Goal: Transaction & Acquisition: Subscribe to service/newsletter

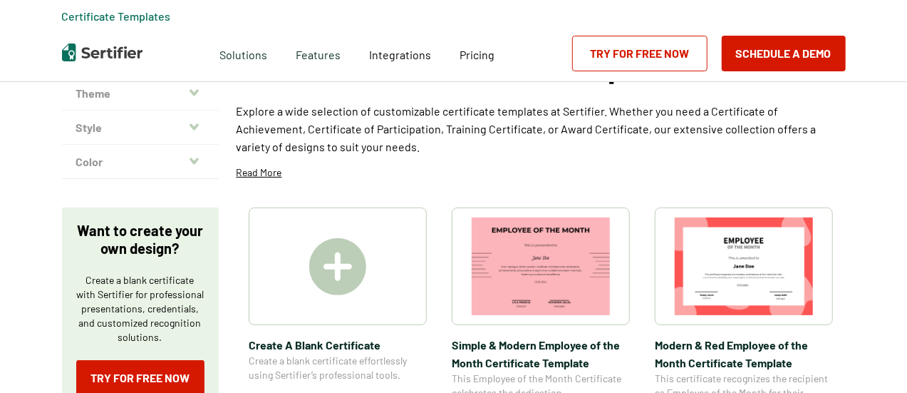
scroll to position [142, 0]
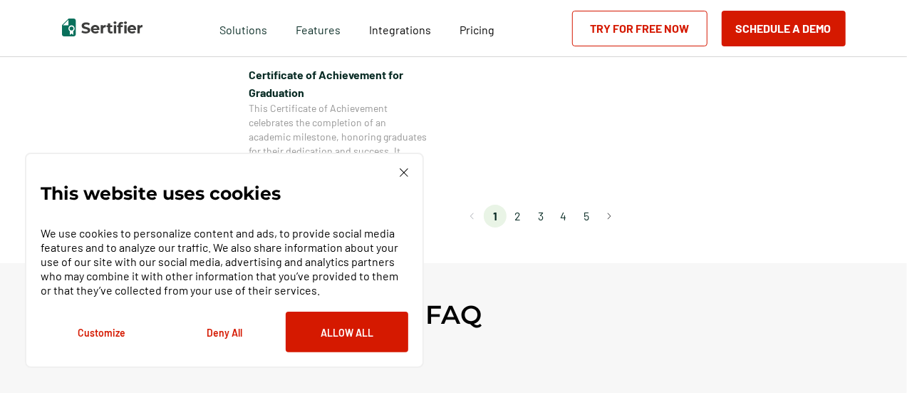
scroll to position [1425, 0]
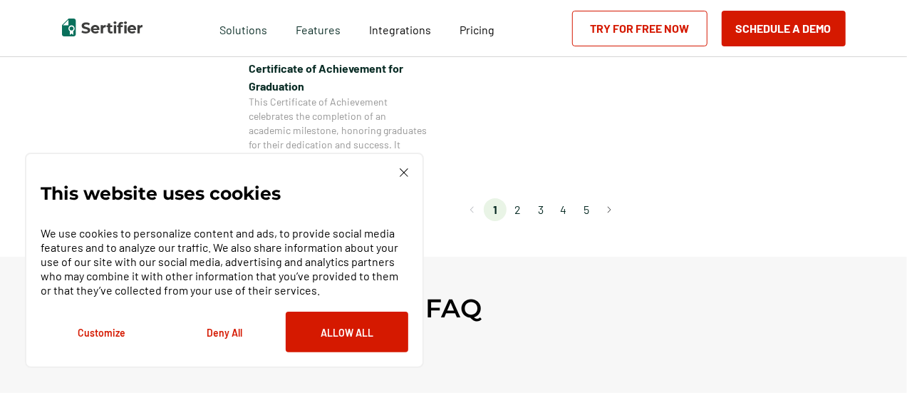
click at [409, 173] on div "This website uses cookies We use cookies to personalize content and ads, to pro…" at bounding box center [224, 259] width 399 height 215
click at [405, 174] on img at bounding box center [404, 172] width 9 height 9
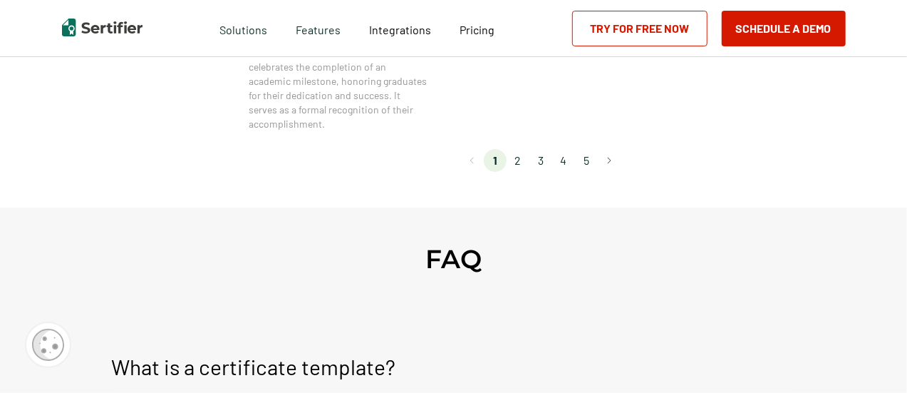
scroll to position [1567, 0]
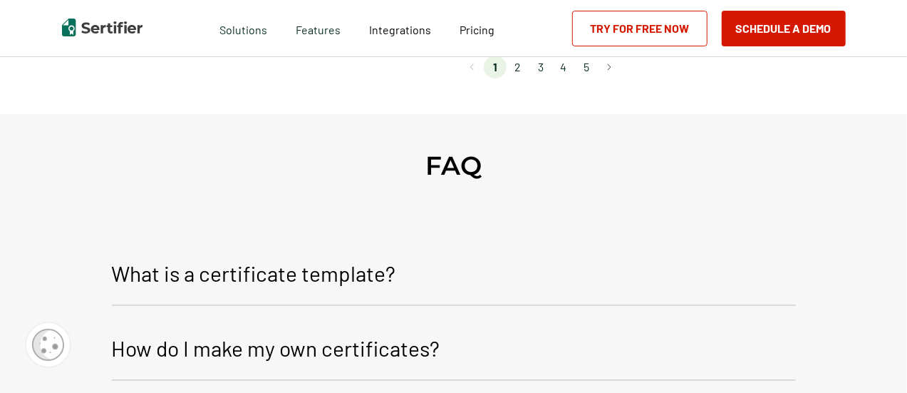
click at [520, 68] on li "2" at bounding box center [518, 67] width 23 height 23
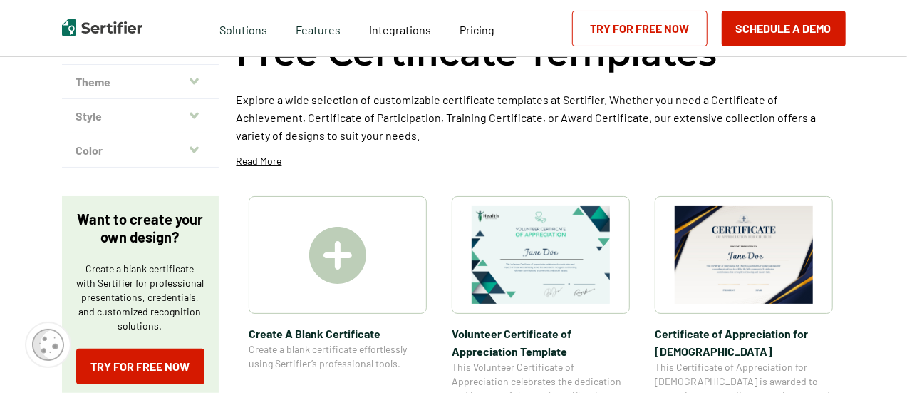
scroll to position [142, 0]
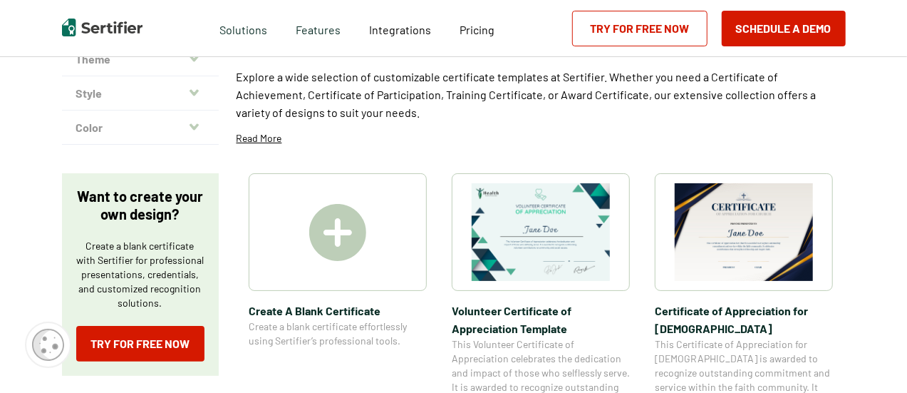
click at [342, 308] on span "Create A Blank Certificate" at bounding box center [338, 310] width 178 height 18
click at [333, 237] on img at bounding box center [337, 232] width 57 height 57
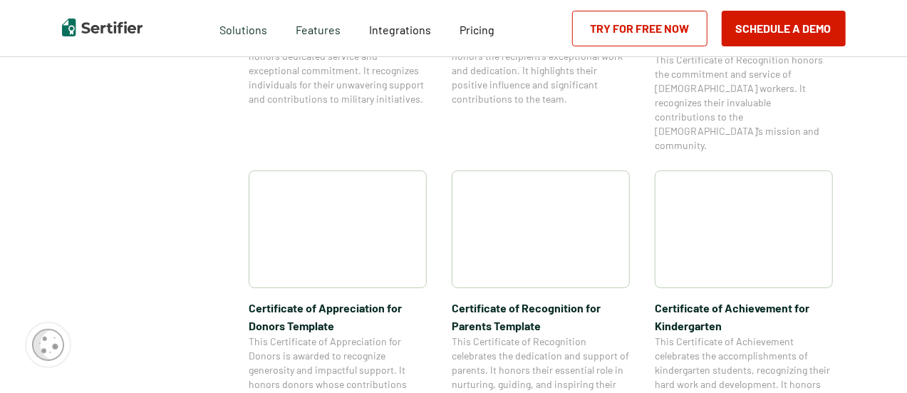
scroll to position [427, 0]
